Goal: Task Accomplishment & Management: Complete application form

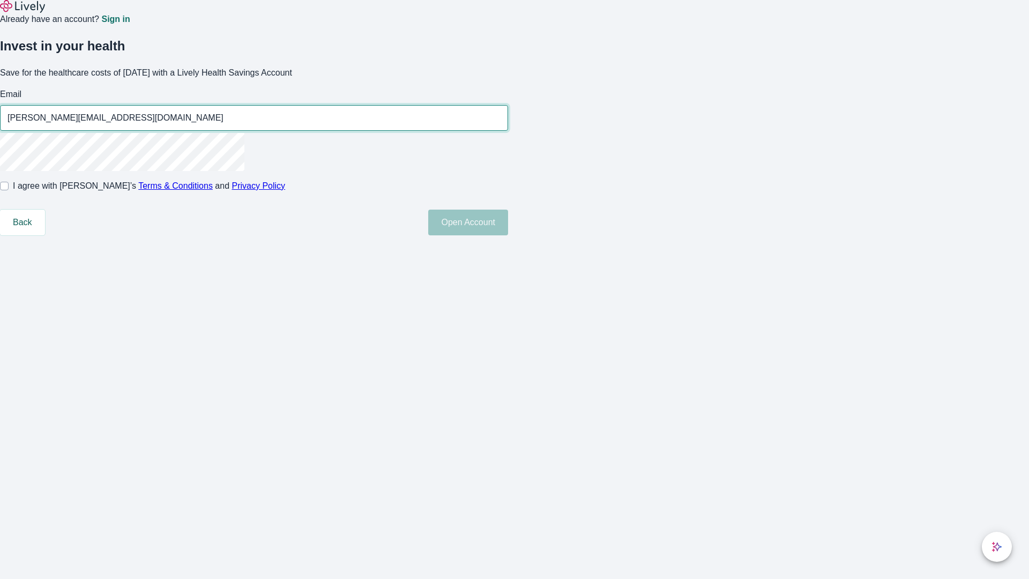
type input "[PERSON_NAME][EMAIL_ADDRESS][DOMAIN_NAME]"
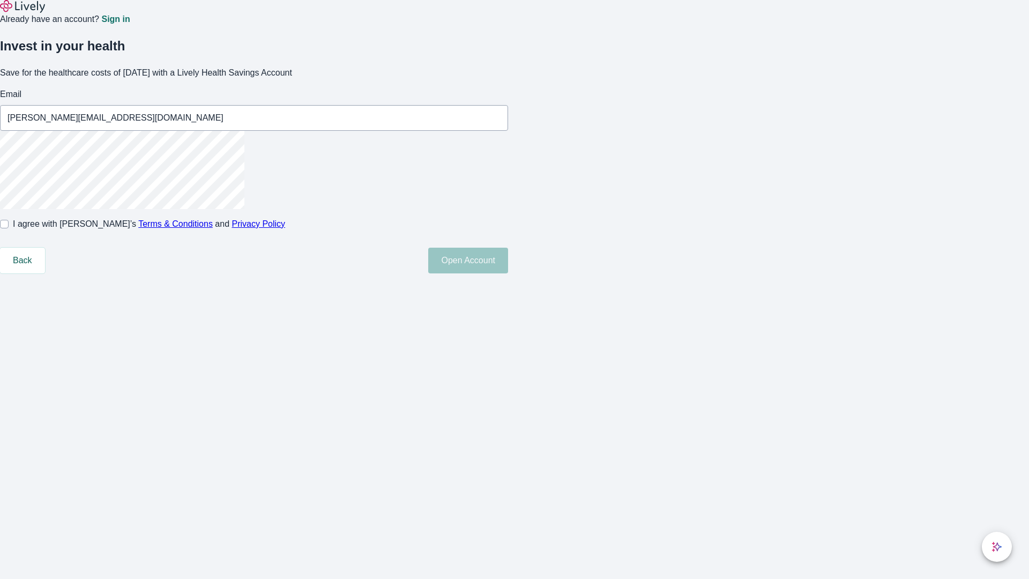
click at [9, 228] on input "I agree with Lively’s Terms & Conditions and Privacy Policy" at bounding box center [4, 224] width 9 height 9
checkbox input "true"
click at [508, 273] on button "Open Account" at bounding box center [468, 261] width 80 height 26
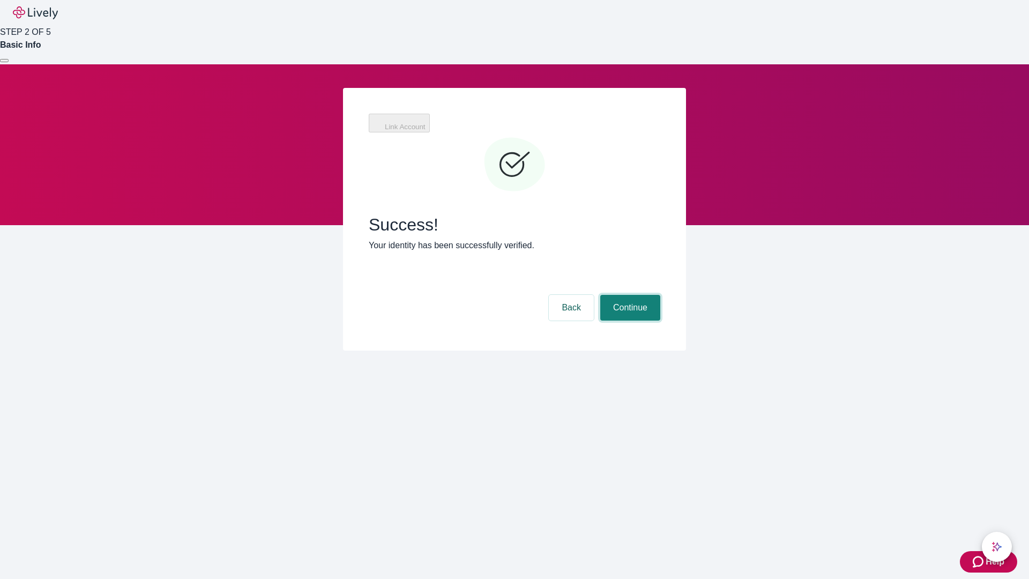
click at [629, 295] on button "Continue" at bounding box center [630, 308] width 60 height 26
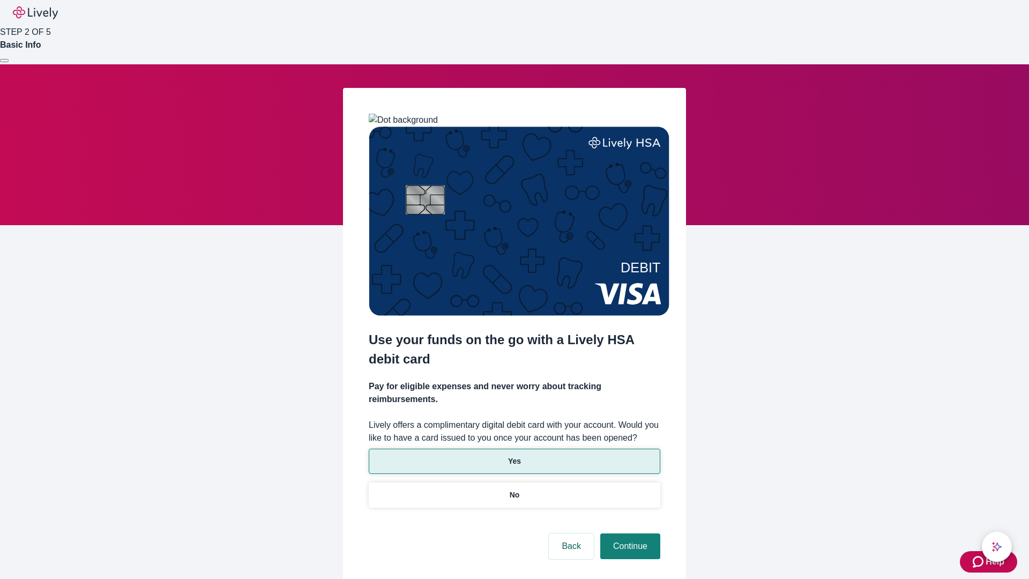
click at [514, 456] on p "Yes" at bounding box center [514, 461] width 13 height 11
click at [629, 533] on button "Continue" at bounding box center [630, 546] width 60 height 26
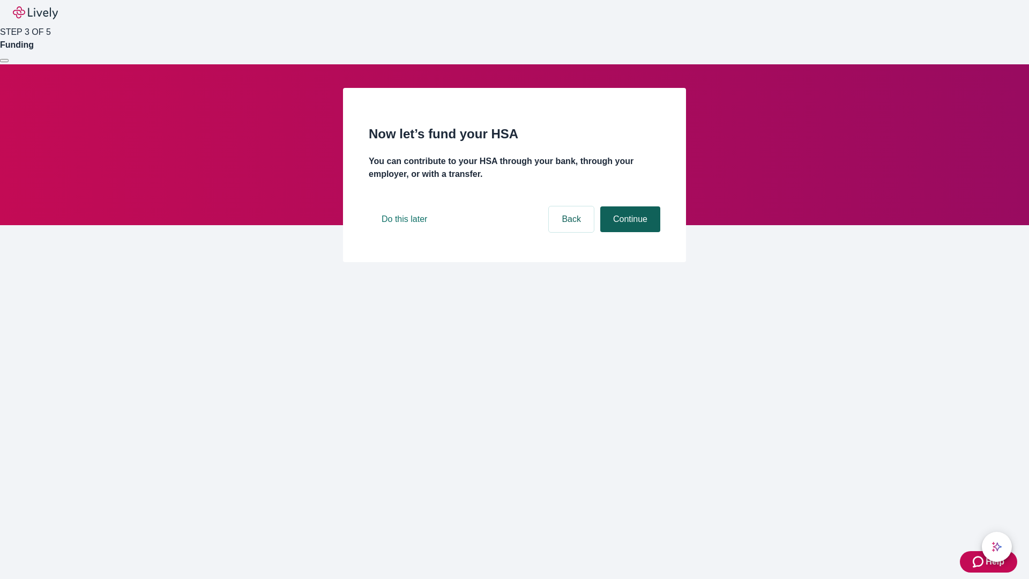
click at [629, 232] on button "Continue" at bounding box center [630, 219] width 60 height 26
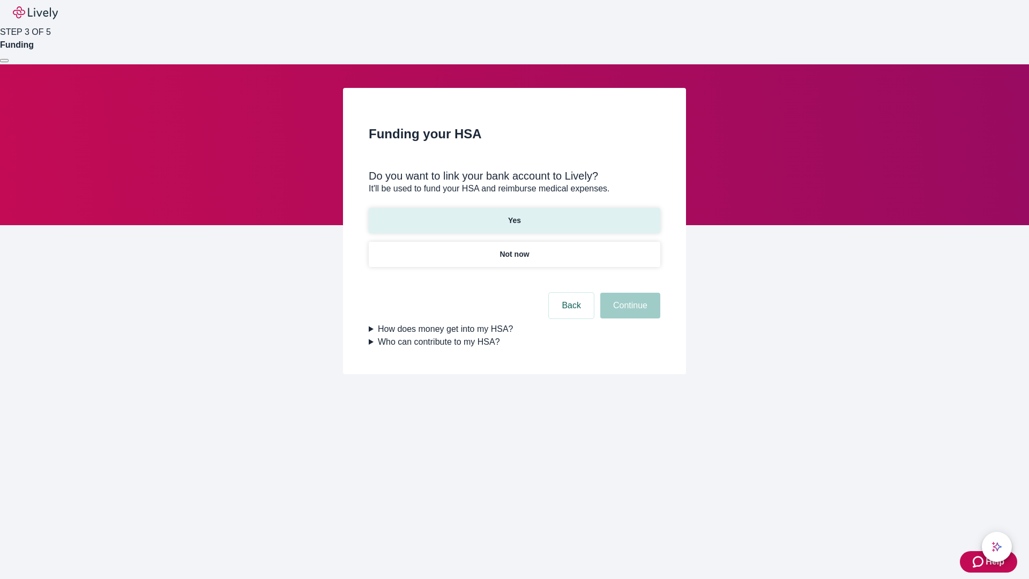
click at [514, 215] on p "Yes" at bounding box center [514, 220] width 13 height 11
click at [629, 293] on button "Continue" at bounding box center [630, 306] width 60 height 26
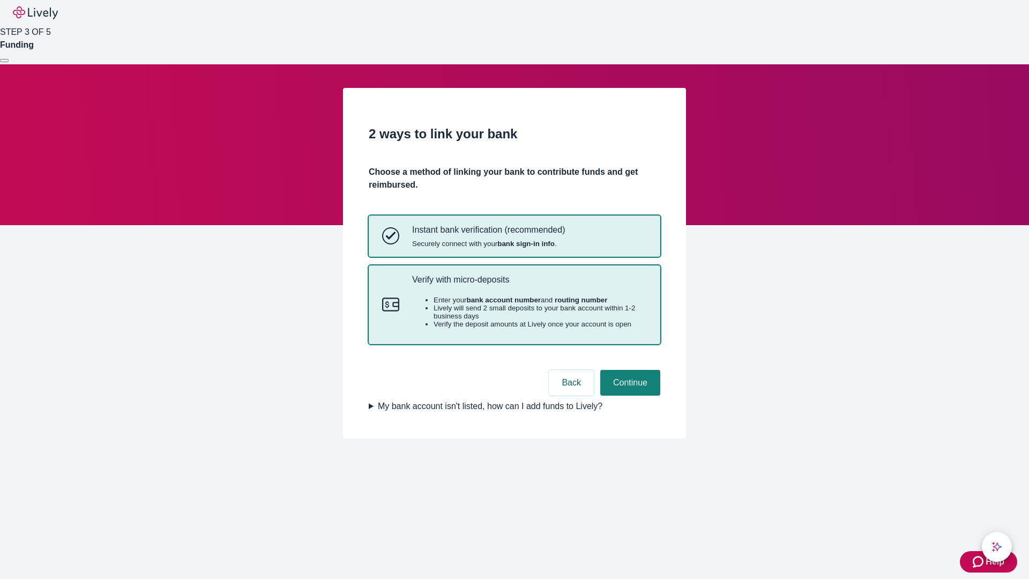
click at [529, 285] on p "Verify with micro-deposits" at bounding box center [529, 279] width 235 height 10
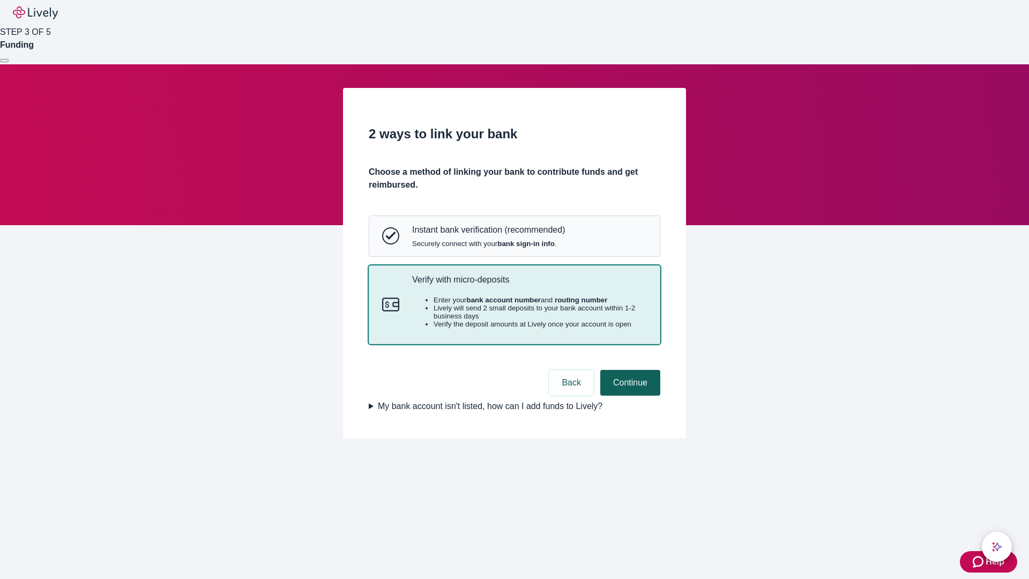
click at [629, 396] on button "Continue" at bounding box center [630, 383] width 60 height 26
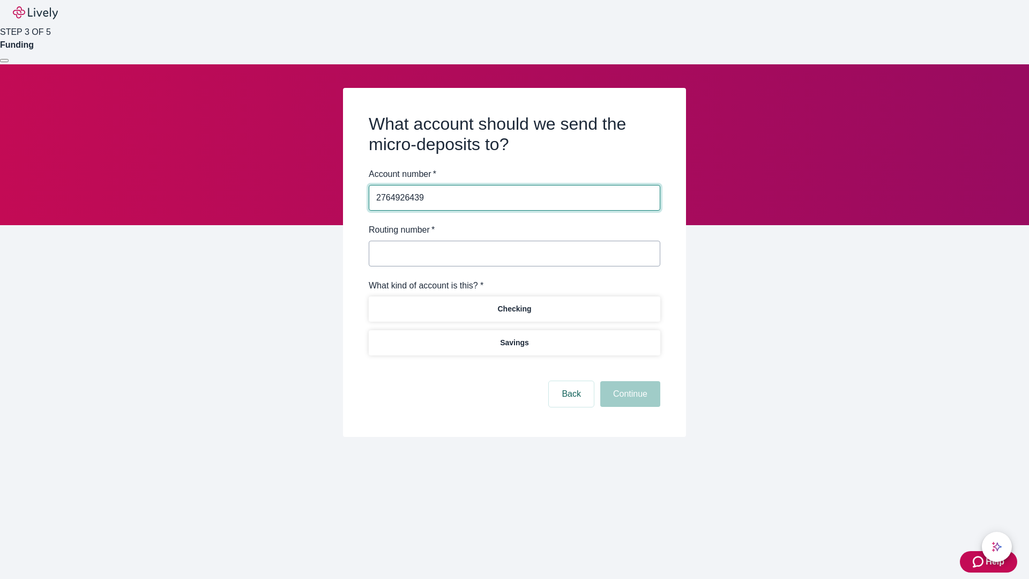
type input "2764926439"
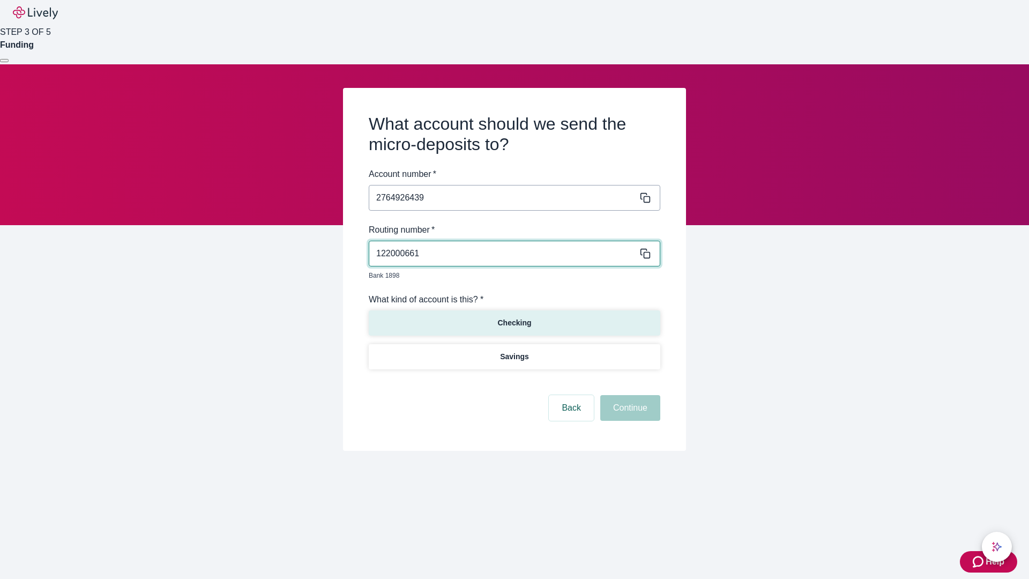
type input "122000661"
click at [514, 317] on p "Checking" at bounding box center [514, 322] width 34 height 11
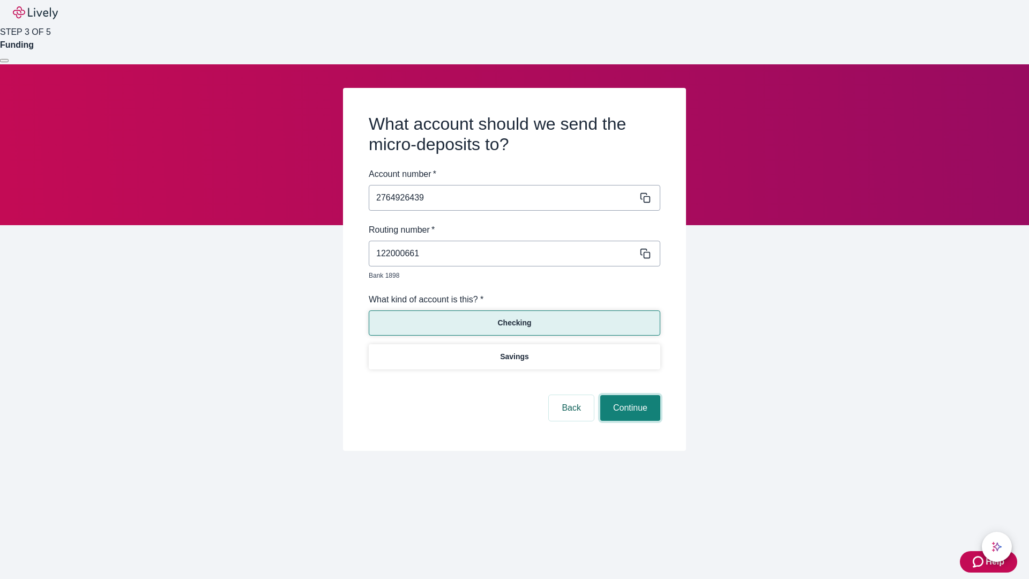
click at [629, 396] on button "Continue" at bounding box center [630, 408] width 60 height 26
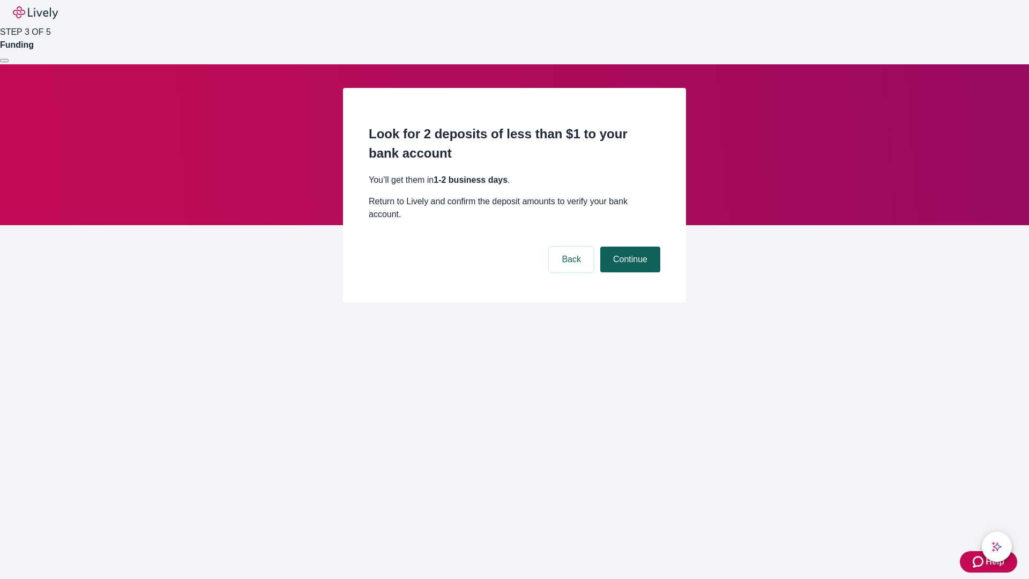
click at [629, 247] on button "Continue" at bounding box center [630, 260] width 60 height 26
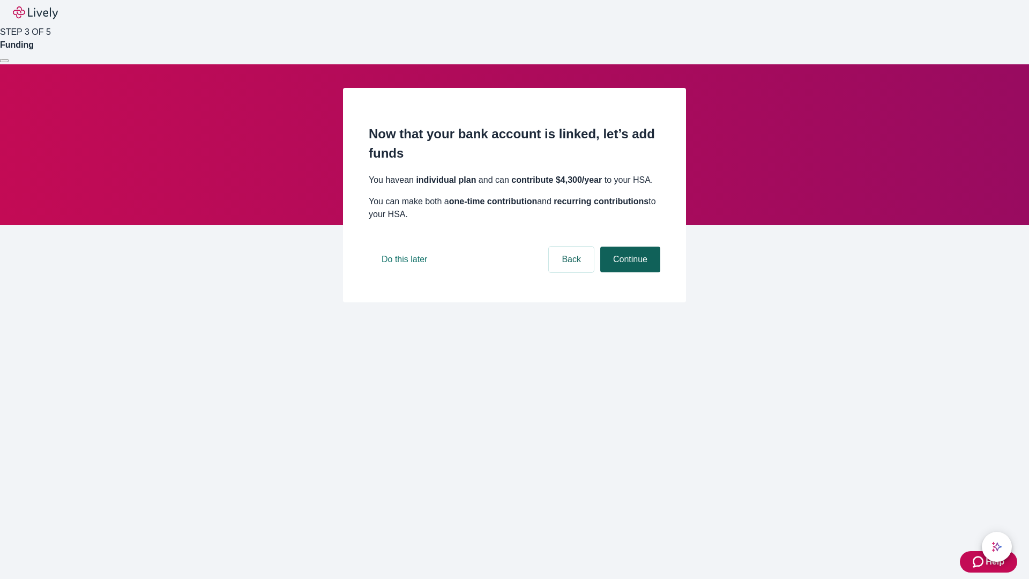
click at [629, 272] on button "Continue" at bounding box center [630, 260] width 60 height 26
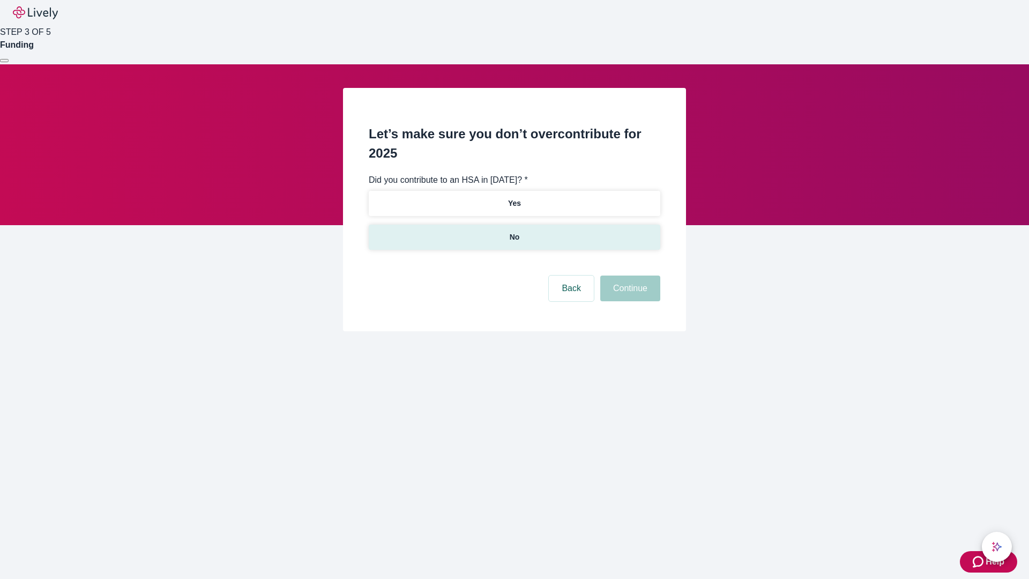
click at [514, 232] on p "No" at bounding box center [515, 237] width 10 height 11
click at [629, 276] on button "Continue" at bounding box center [630, 289] width 60 height 26
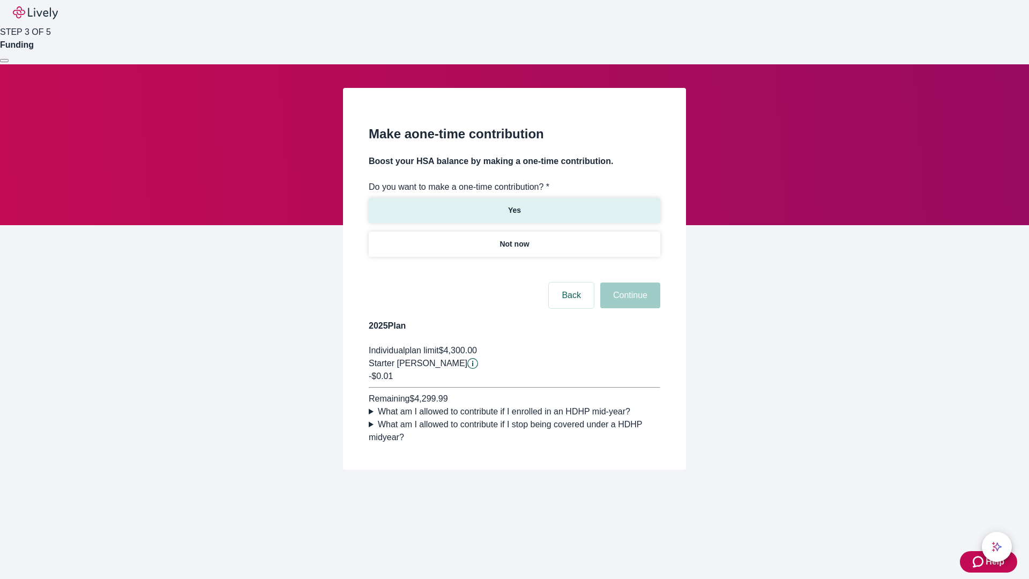
click at [514, 205] on p "Yes" at bounding box center [514, 210] width 13 height 11
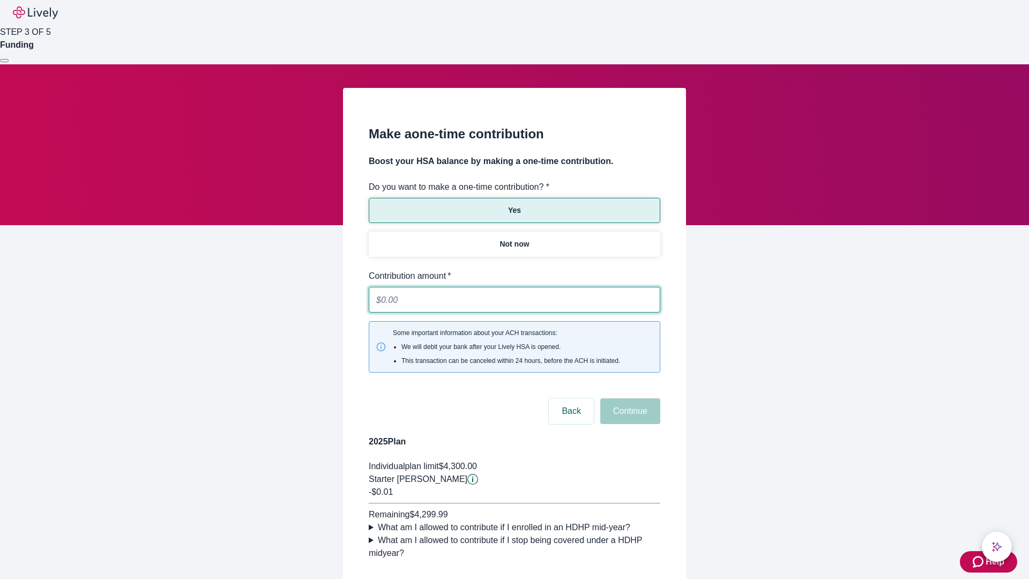
type input "0.01"
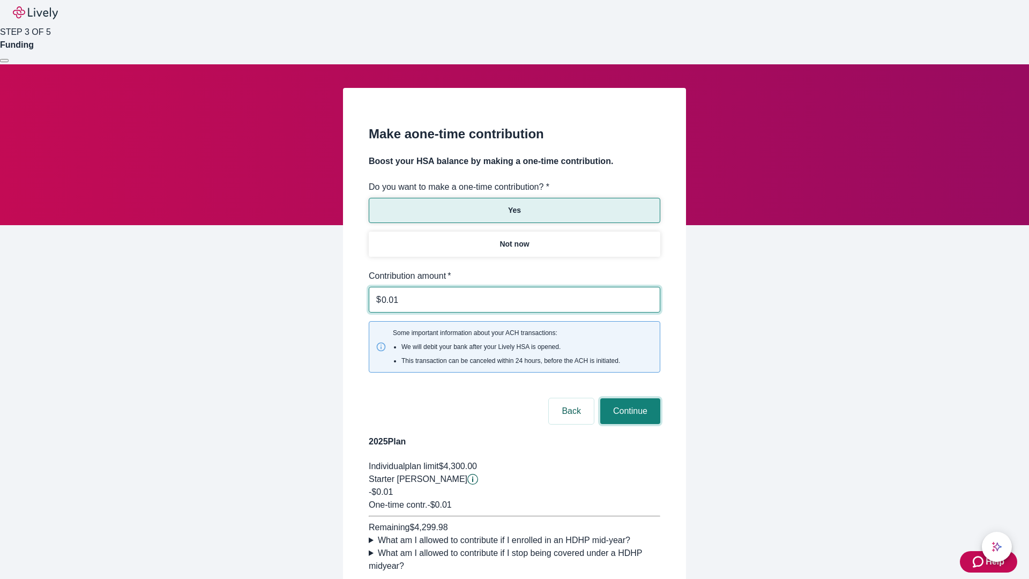
click at [629, 398] on button "Continue" at bounding box center [630, 411] width 60 height 26
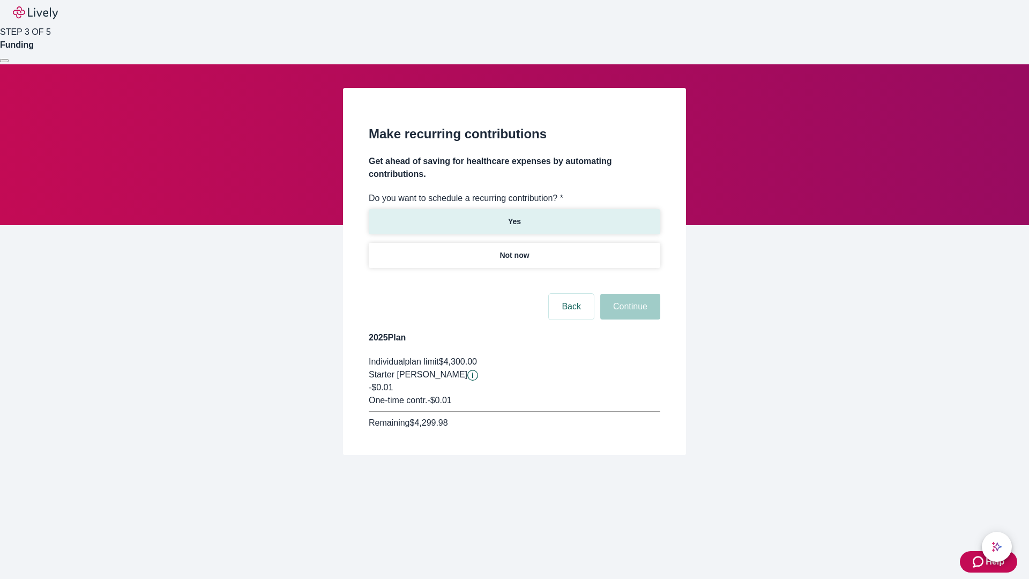
click at [514, 216] on p "Yes" at bounding box center [514, 221] width 13 height 11
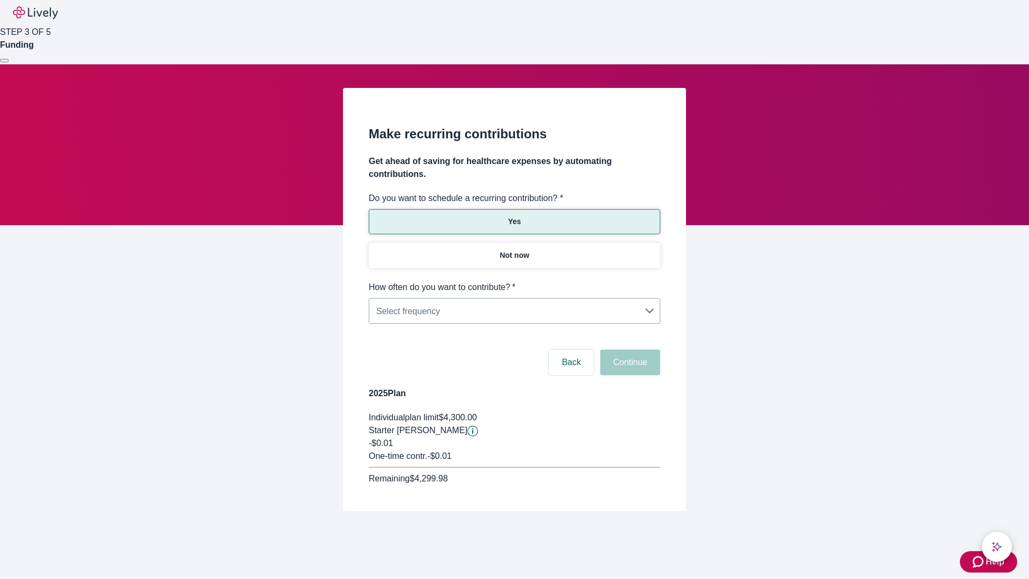
click at [514, 281] on body "Help STEP 3 OF 5 Funding Make recurring contributions Get ahead of saving for h…" at bounding box center [514, 281] width 1029 height 562
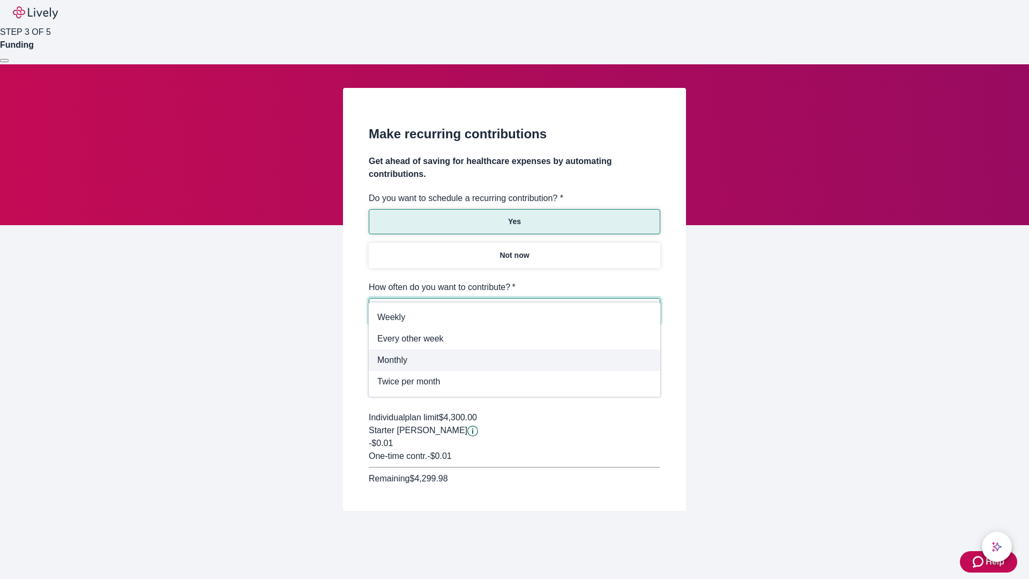
click at [515, 360] on span "Monthly" at bounding box center [514, 360] width 274 height 13
type input "Monthly"
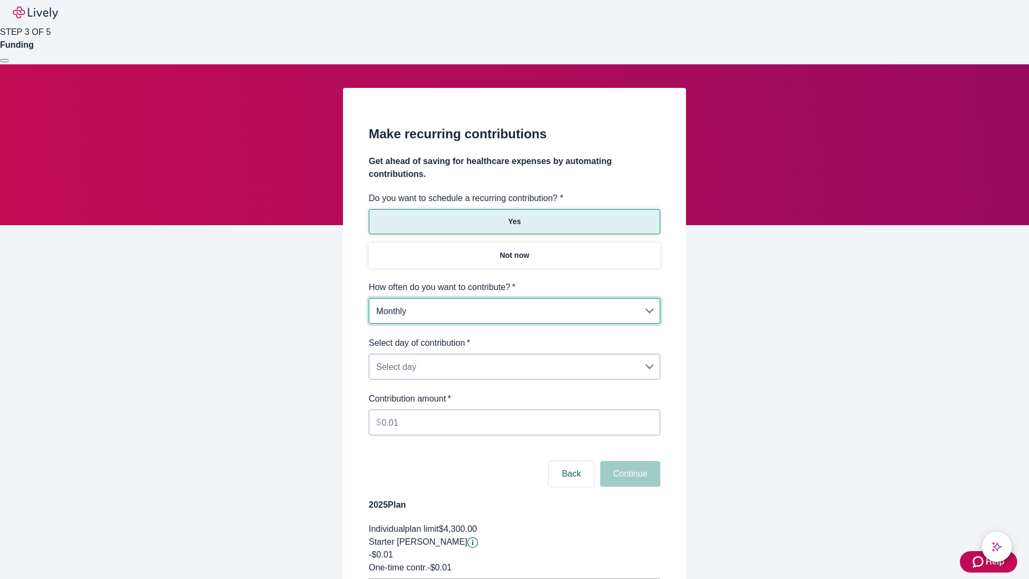
click at [514, 337] on body "Help STEP 3 OF 5 Funding Make recurring contributions Get ahead of saving for h…" at bounding box center [514, 337] width 1029 height 674
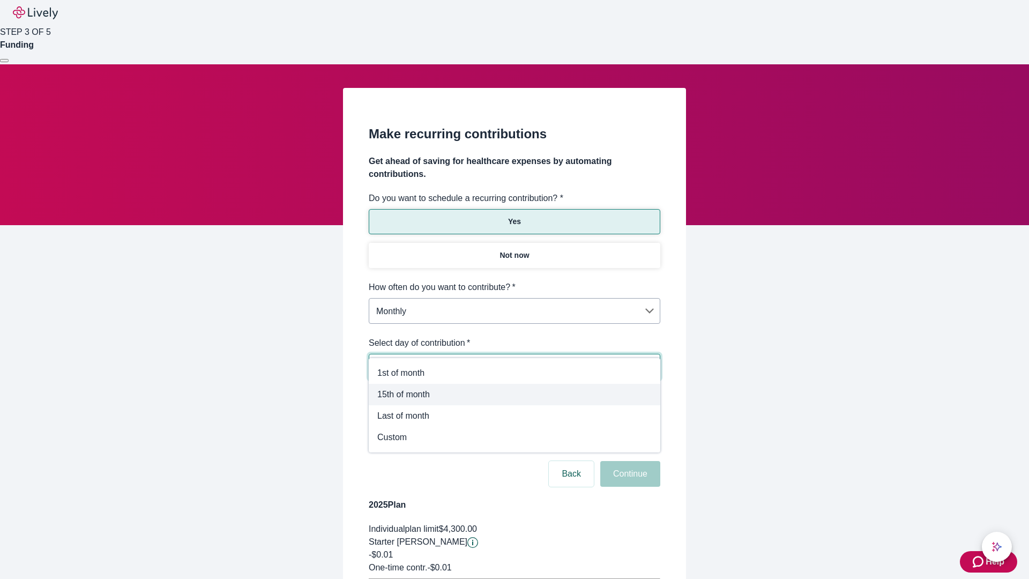
click at [515, 395] on span "15th of month" at bounding box center [514, 394] width 274 height 13
type input "Monthly15th"
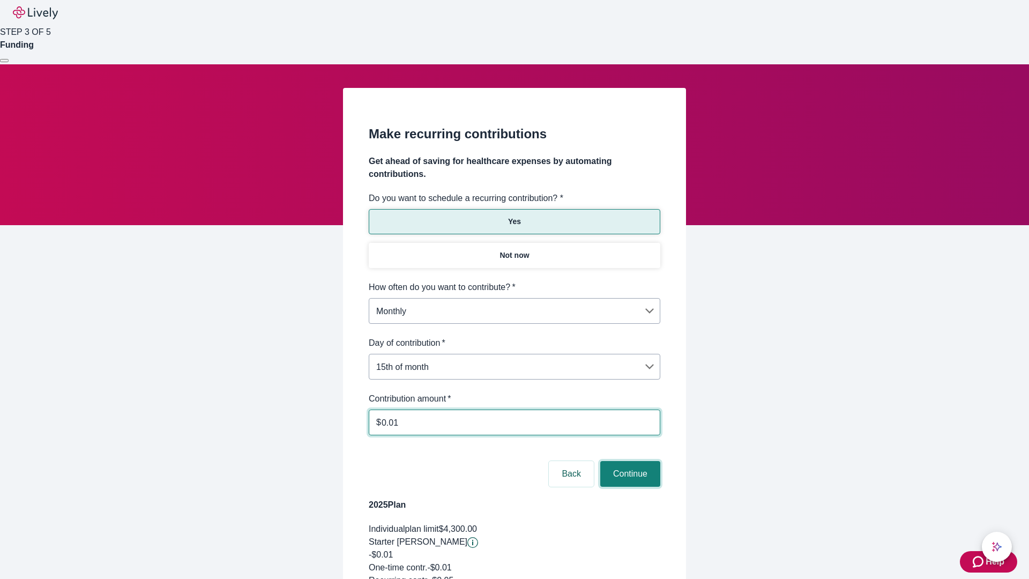
click at [629, 461] on button "Continue" at bounding box center [630, 474] width 60 height 26
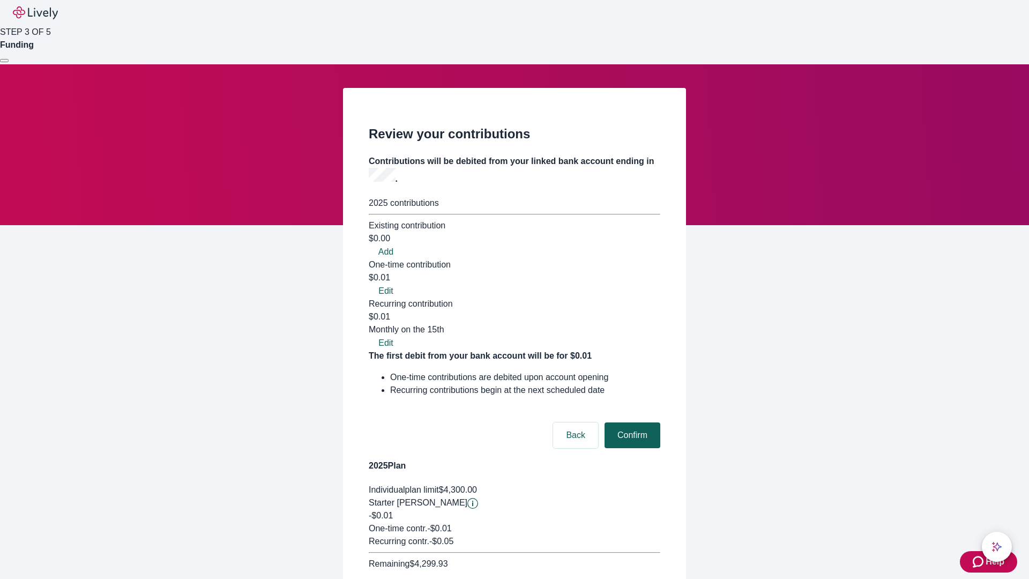
click at [631, 422] on button "Confirm" at bounding box center [633, 435] width 56 height 26
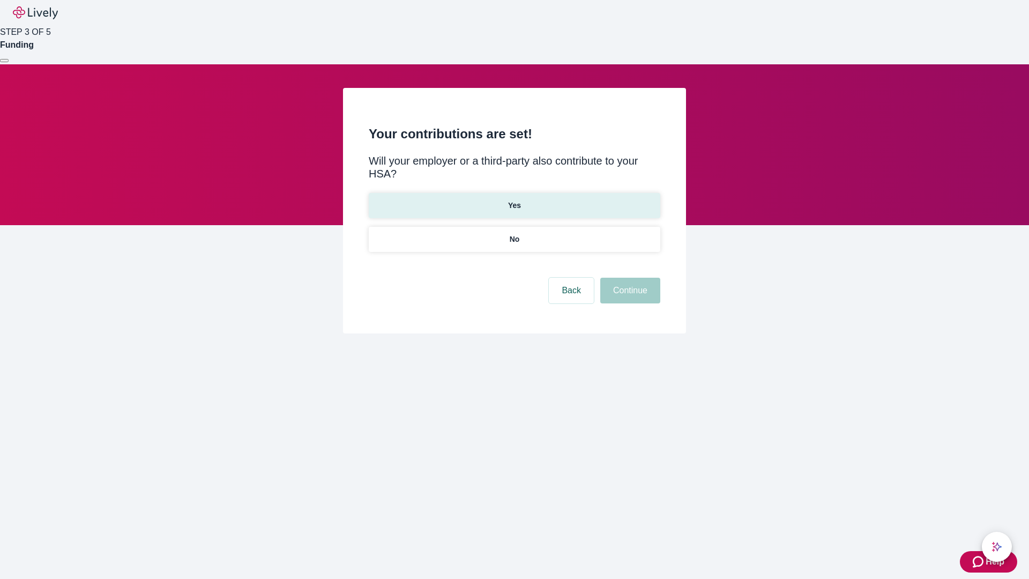
click at [514, 200] on p "Yes" at bounding box center [514, 205] width 13 height 11
click at [629, 278] on button "Continue" at bounding box center [630, 291] width 60 height 26
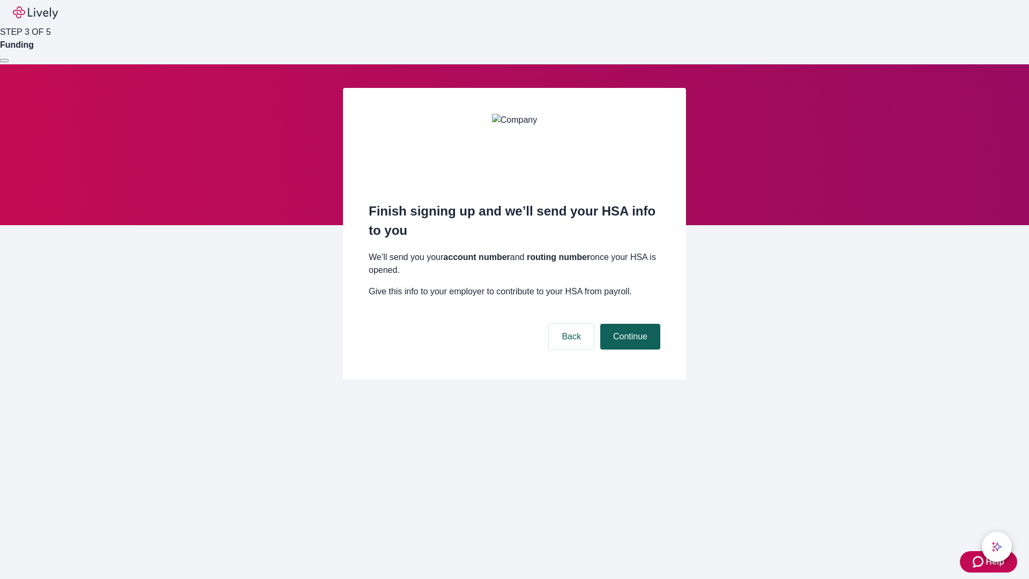
click at [629, 324] on button "Continue" at bounding box center [630, 337] width 60 height 26
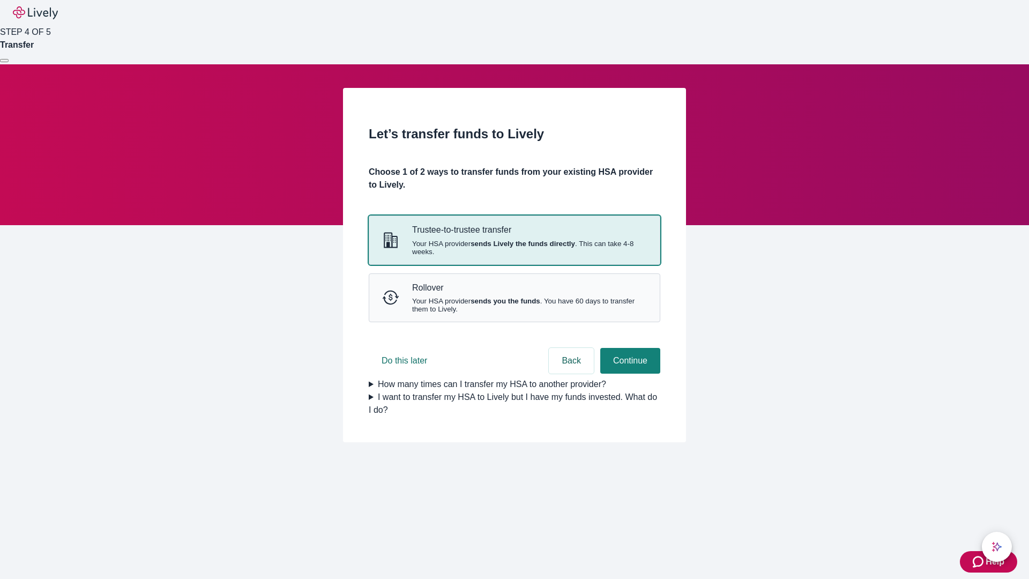
click at [514, 248] on strong "sends Lively the funds directly" at bounding box center [523, 244] width 105 height 8
click at [629, 374] on button "Continue" at bounding box center [630, 361] width 60 height 26
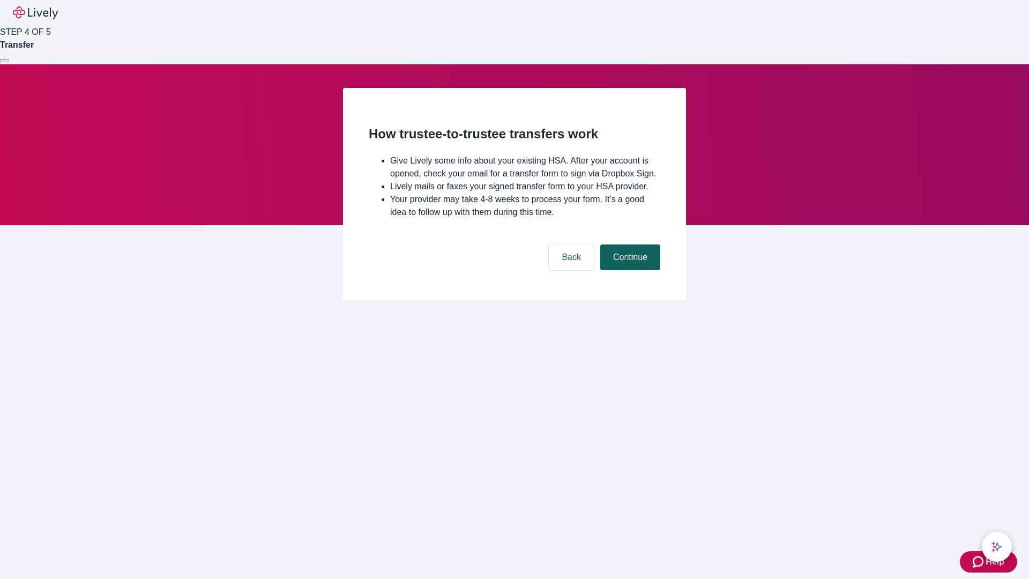
click at [629, 270] on button "Continue" at bounding box center [630, 257] width 60 height 26
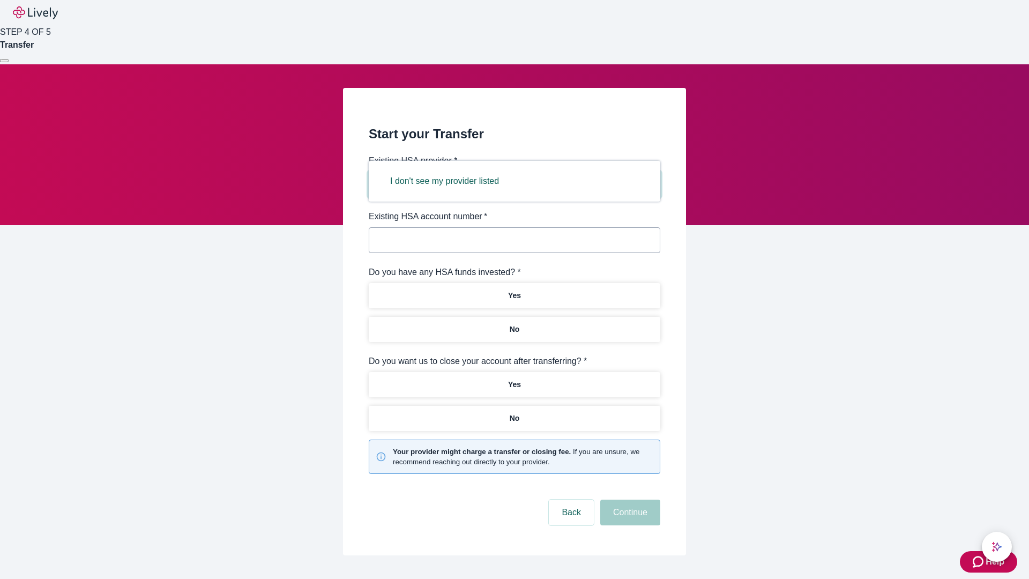
click at [448, 181] on button "I don't see my provider listed" at bounding box center [444, 181] width 135 height 26
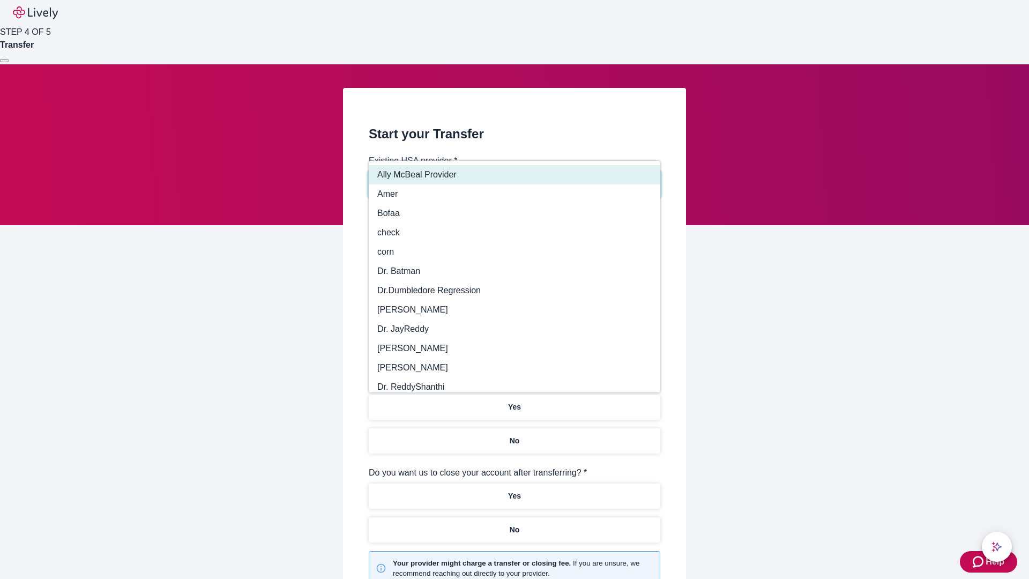
type input "Other"
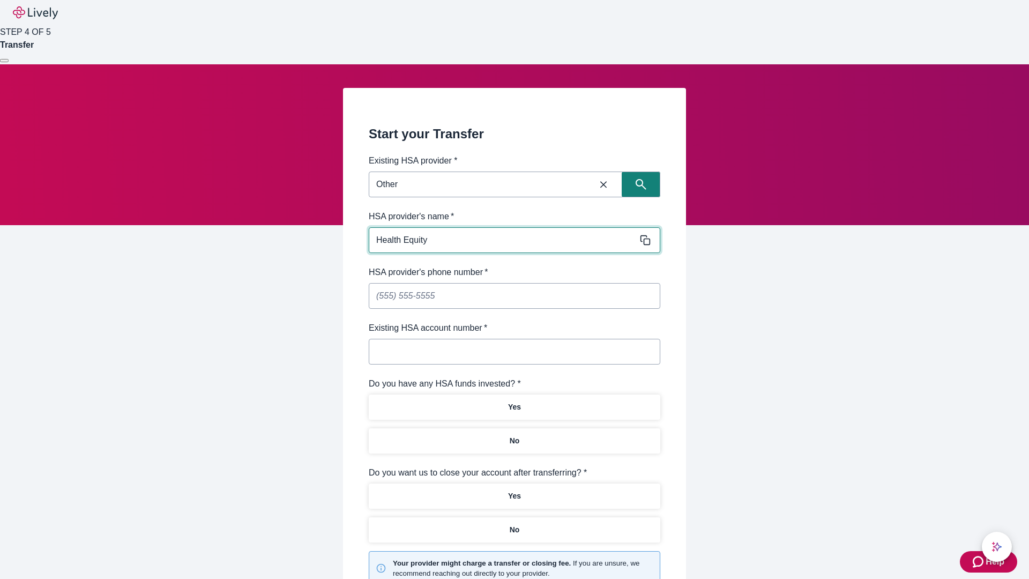
type input "Health Equity"
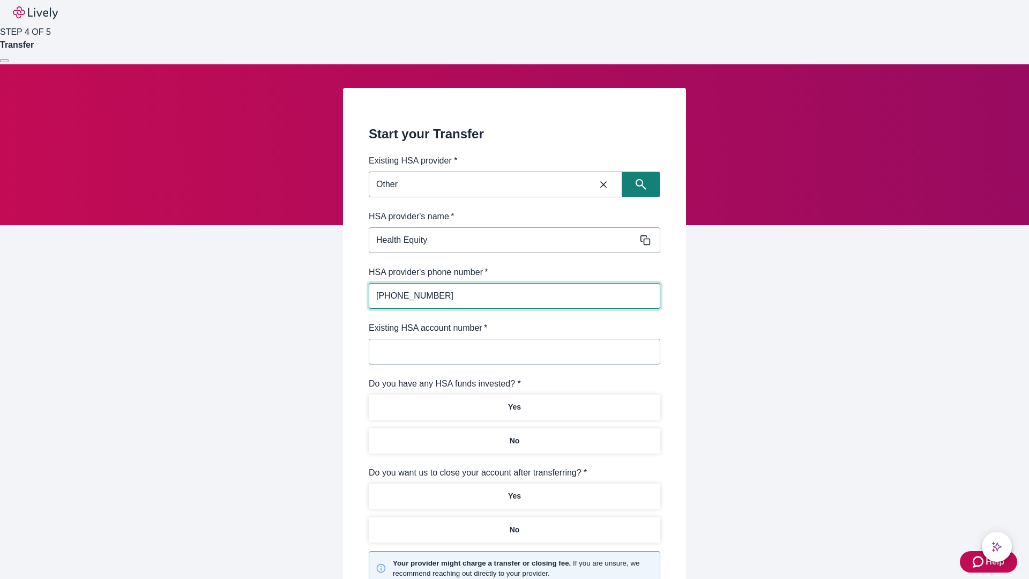
type input "(434) 343-4344"
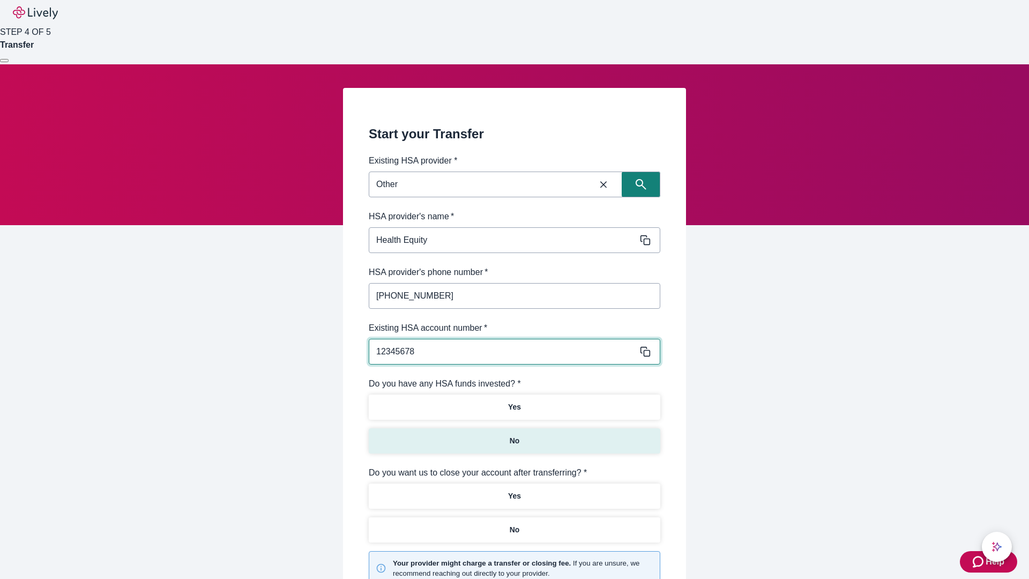
type input "12345678"
click at [514, 435] on p "No" at bounding box center [515, 440] width 10 height 11
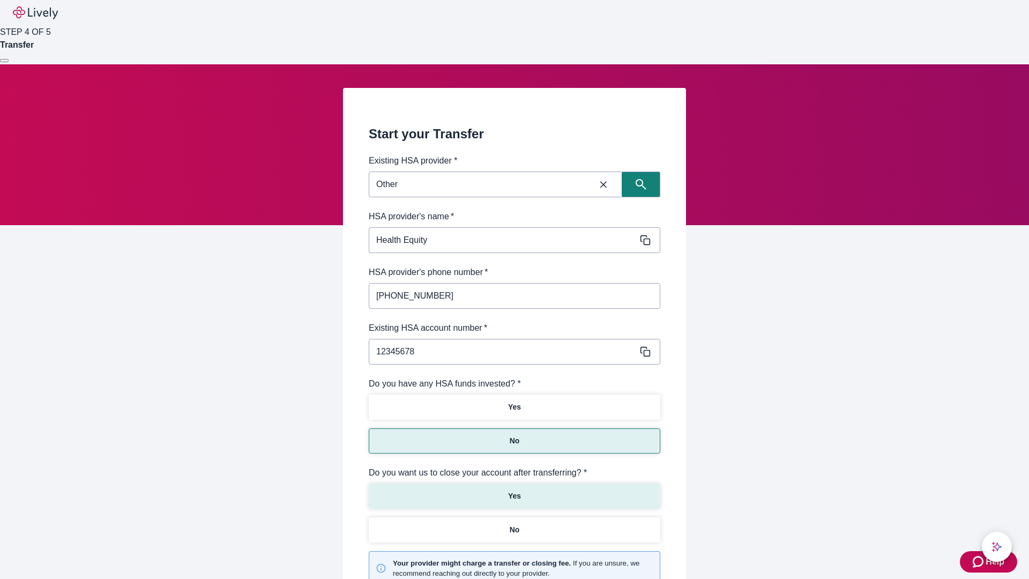
click at [514, 490] on p "Yes" at bounding box center [514, 495] width 13 height 11
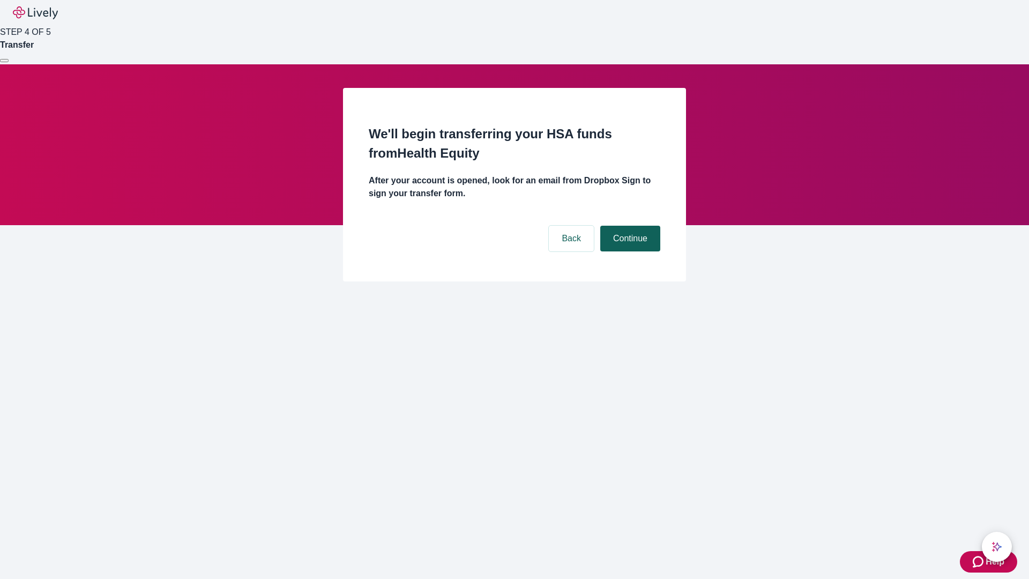
click at [629, 226] on button "Continue" at bounding box center [630, 239] width 60 height 26
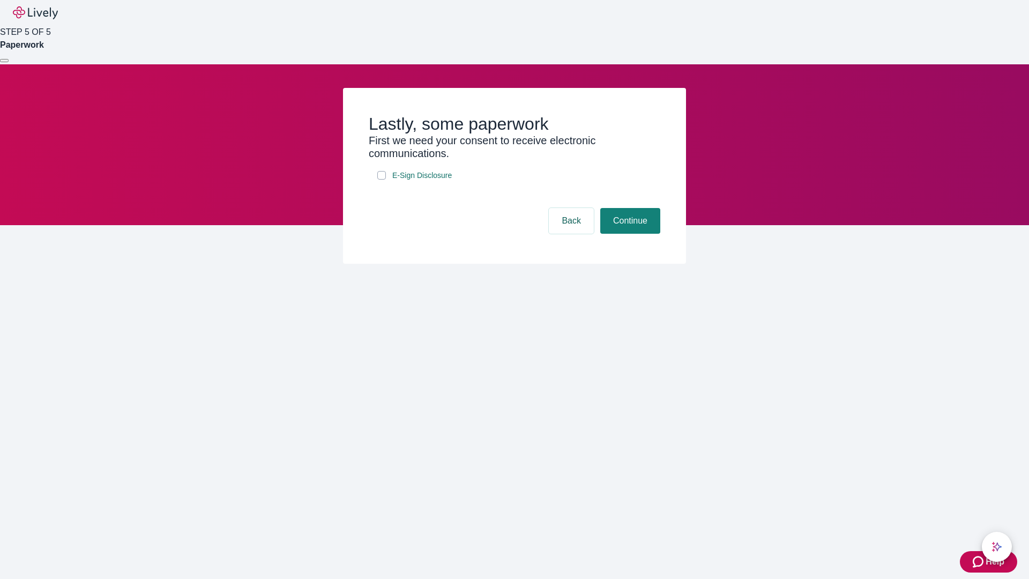
click at [382, 180] on input "E-Sign Disclosure" at bounding box center [381, 175] width 9 height 9
checkbox input "true"
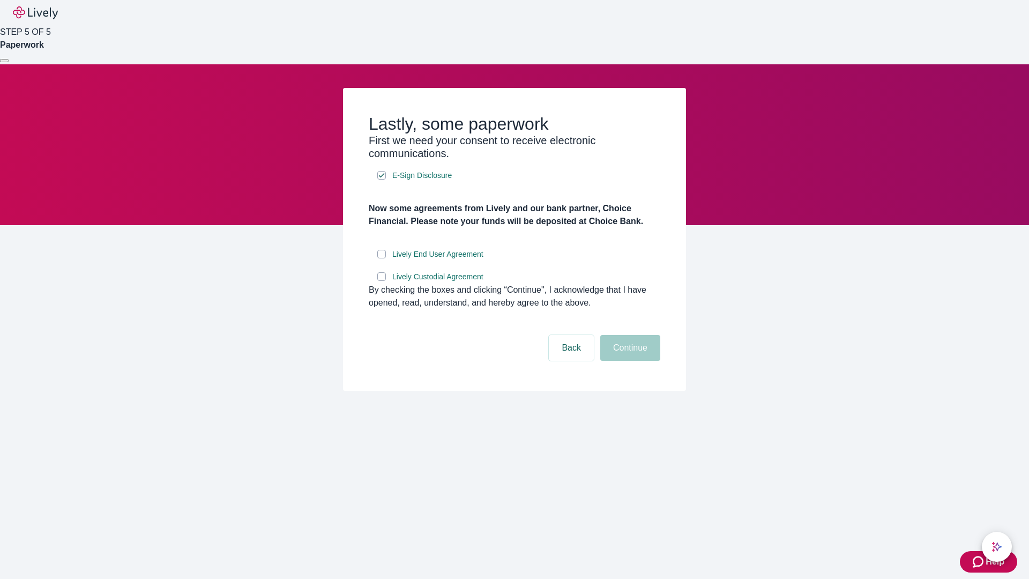
click at [382, 258] on input "Lively End User Agreement" at bounding box center [381, 254] width 9 height 9
checkbox input "true"
click at [382, 281] on input "Lively Custodial Agreement" at bounding box center [381, 276] width 9 height 9
checkbox input "true"
click at [629, 361] on button "Continue" at bounding box center [630, 348] width 60 height 26
